Goal: Task Accomplishment & Management: Use online tool/utility

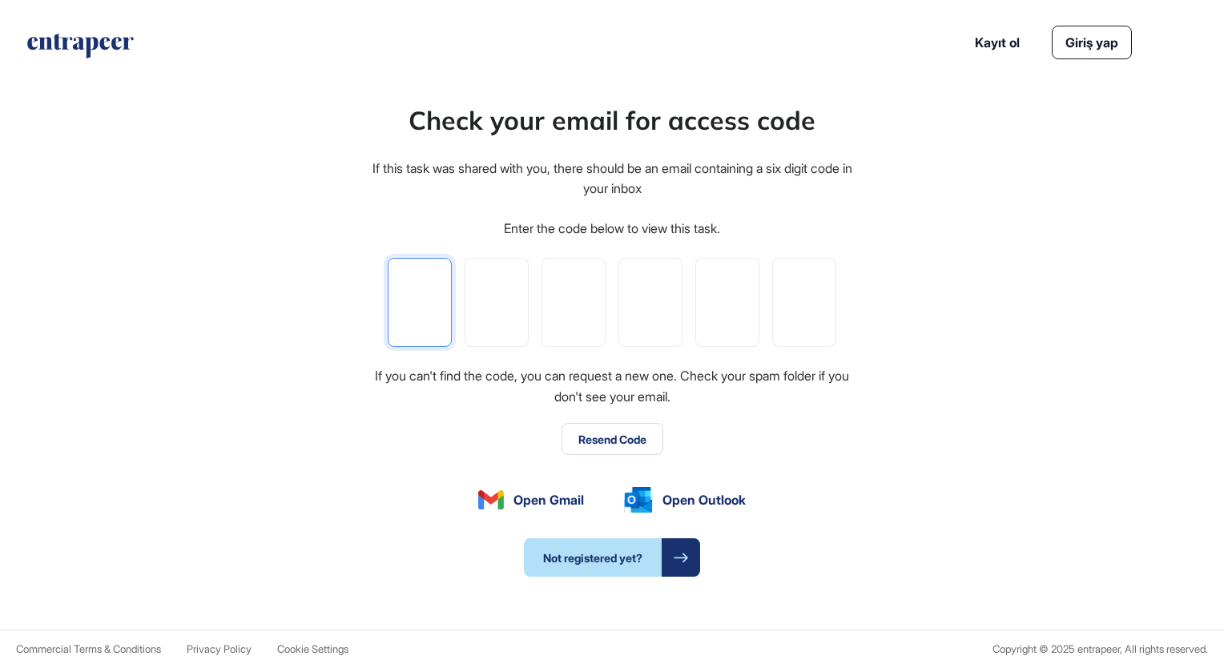
type input "*"
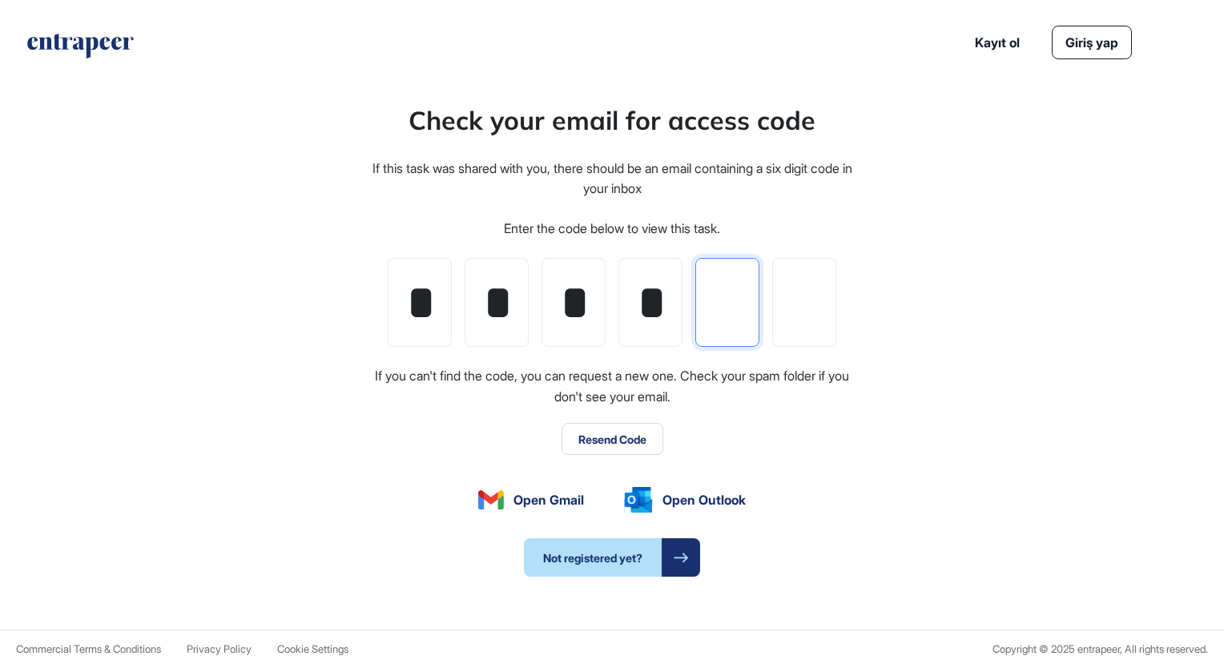
type input "*"
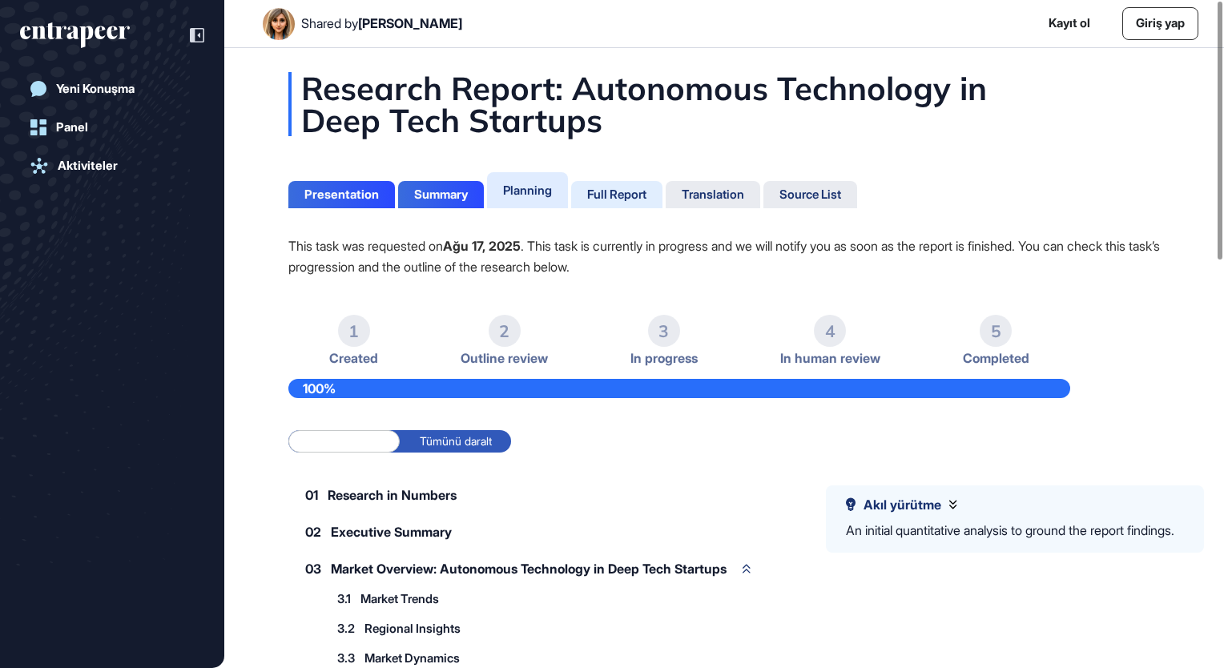
click at [621, 190] on div "Full Report" at bounding box center [616, 194] width 59 height 14
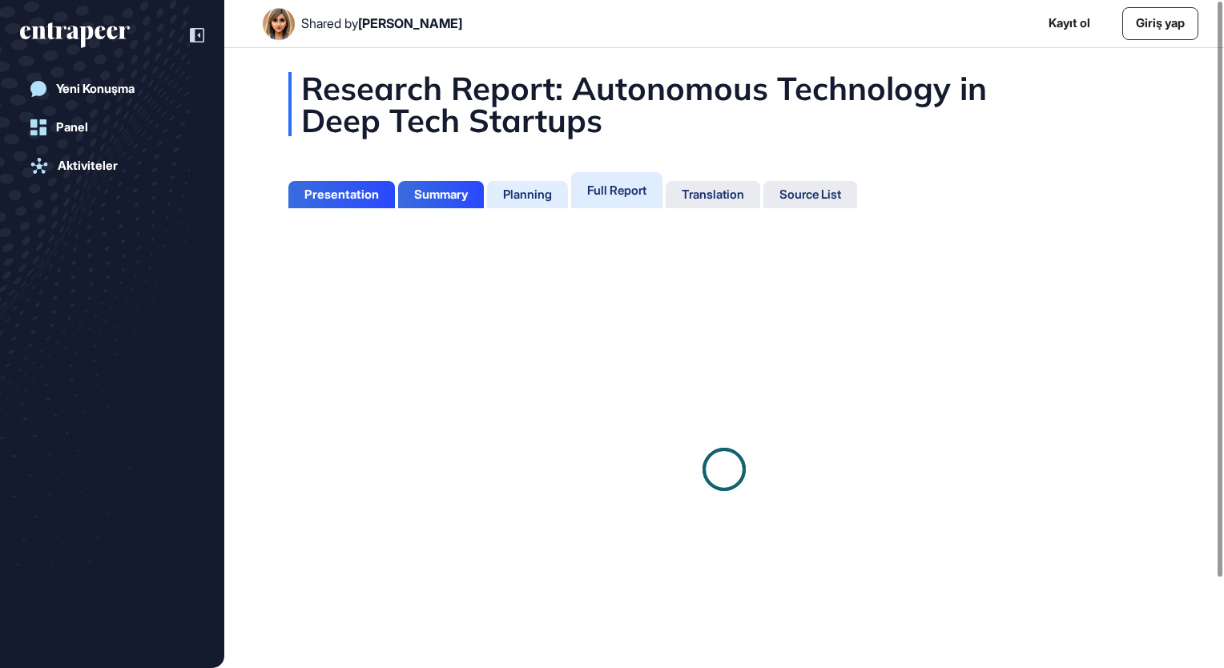
drag, startPoint x: 529, startPoint y: 190, endPoint x: 519, endPoint y: 187, distance: 9.9
click at [526, 190] on div "Planning" at bounding box center [527, 194] width 49 height 14
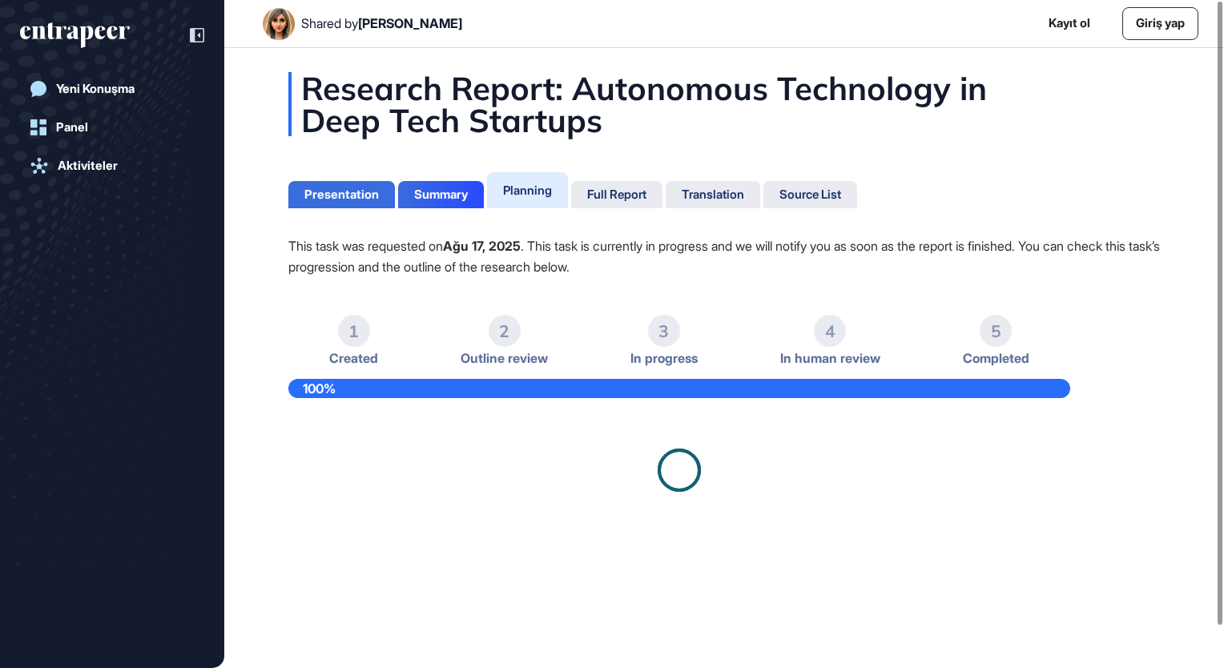
click at [329, 191] on div "Presentation" at bounding box center [341, 194] width 74 height 14
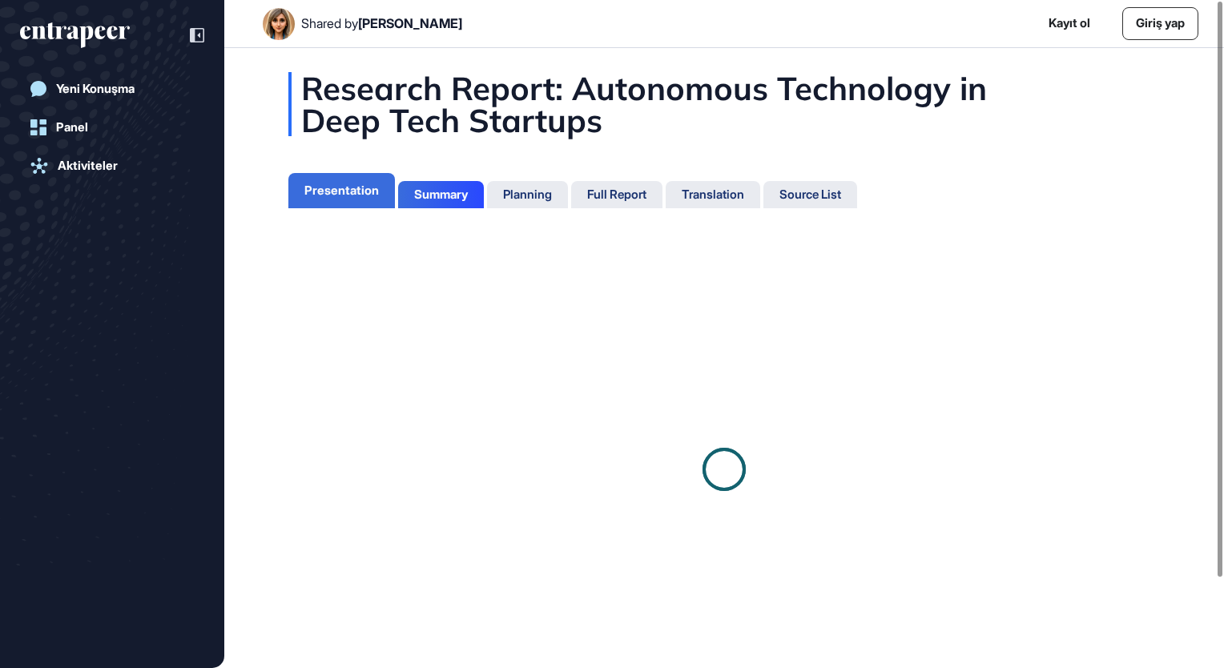
scroll to position [7, 0]
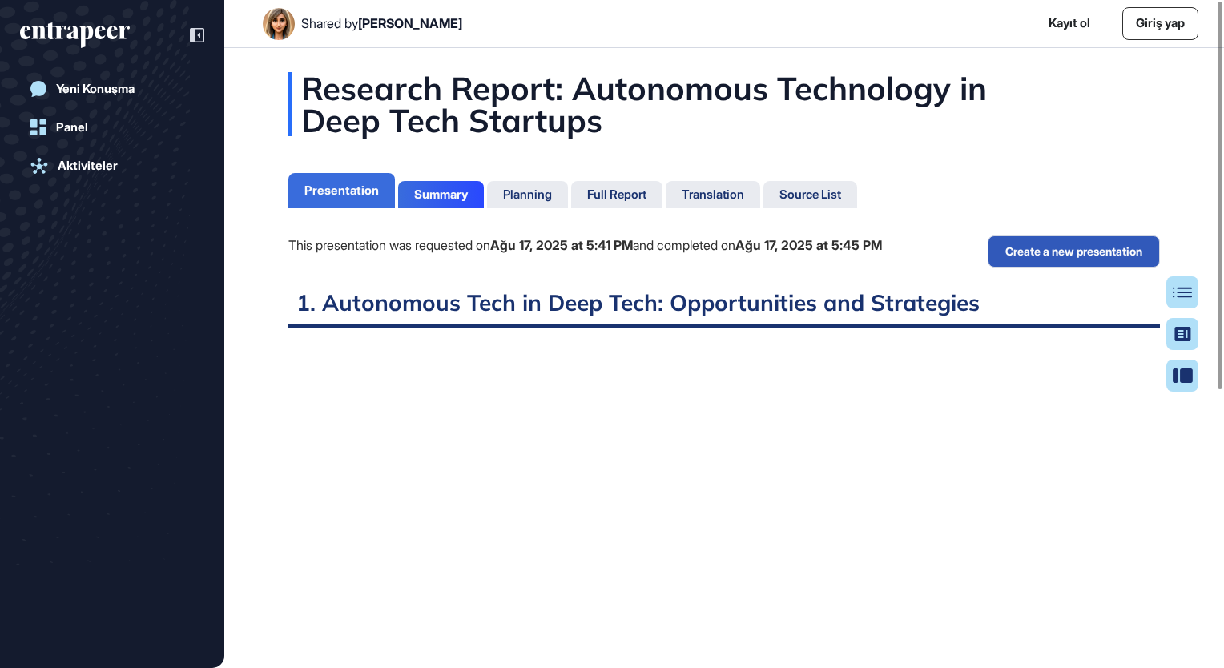
scroll to position [7, 0]
